Goal: Task Accomplishment & Management: Manage account settings

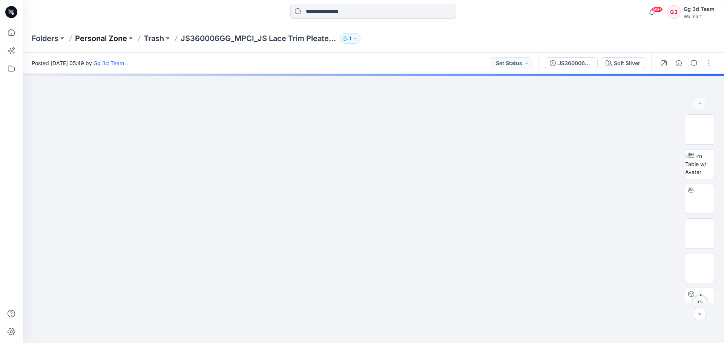
click at [108, 36] on p "Personal Zone" at bounding box center [101, 38] width 52 height 11
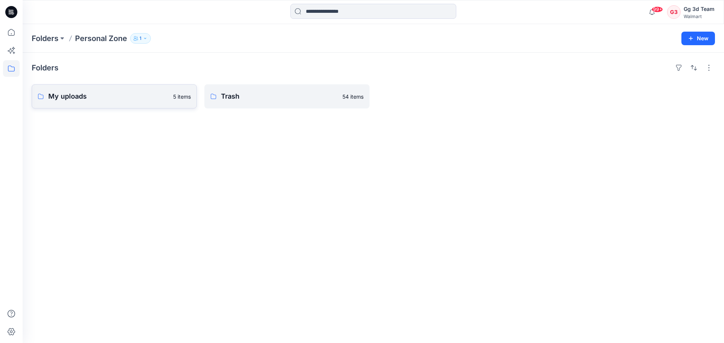
click at [120, 95] on p "My uploads" at bounding box center [108, 96] width 120 height 11
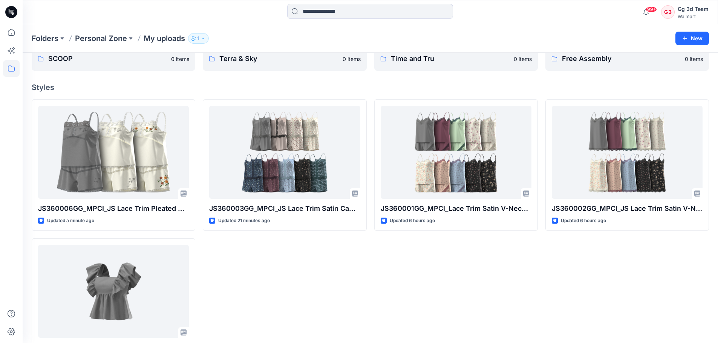
scroll to position [73, 0]
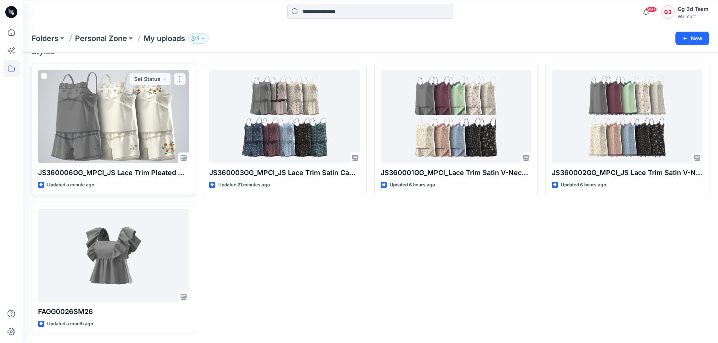
click at [176, 80] on button "button" at bounding box center [180, 79] width 12 height 12
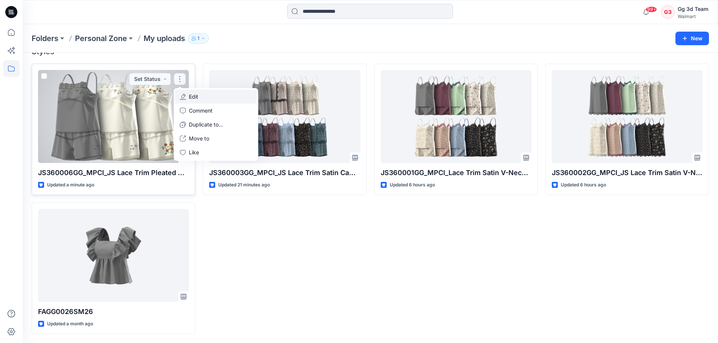
click at [201, 98] on button "Edit" at bounding box center [215, 97] width 81 height 14
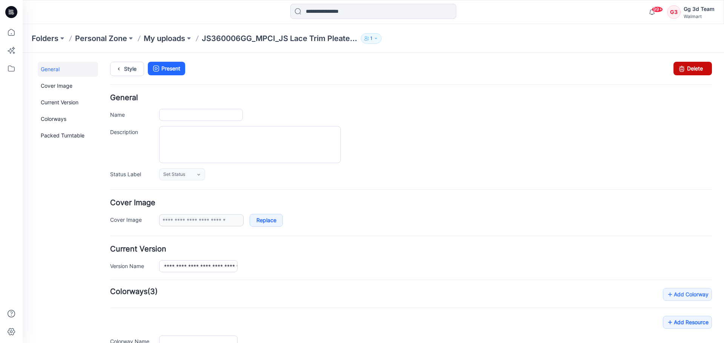
click at [695, 67] on link "Delete" at bounding box center [692, 69] width 38 height 14
type input "**********"
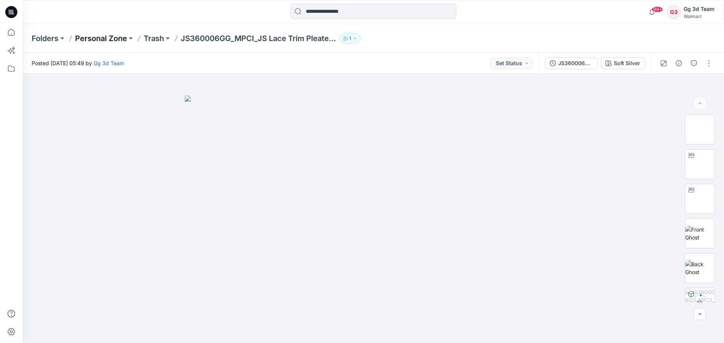
click at [110, 42] on p "Personal Zone" at bounding box center [101, 38] width 52 height 11
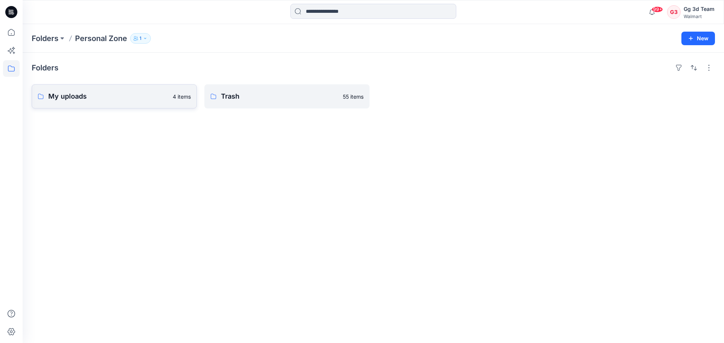
click at [61, 95] on p "My uploads" at bounding box center [108, 96] width 120 height 11
